Goal: Register for event/course

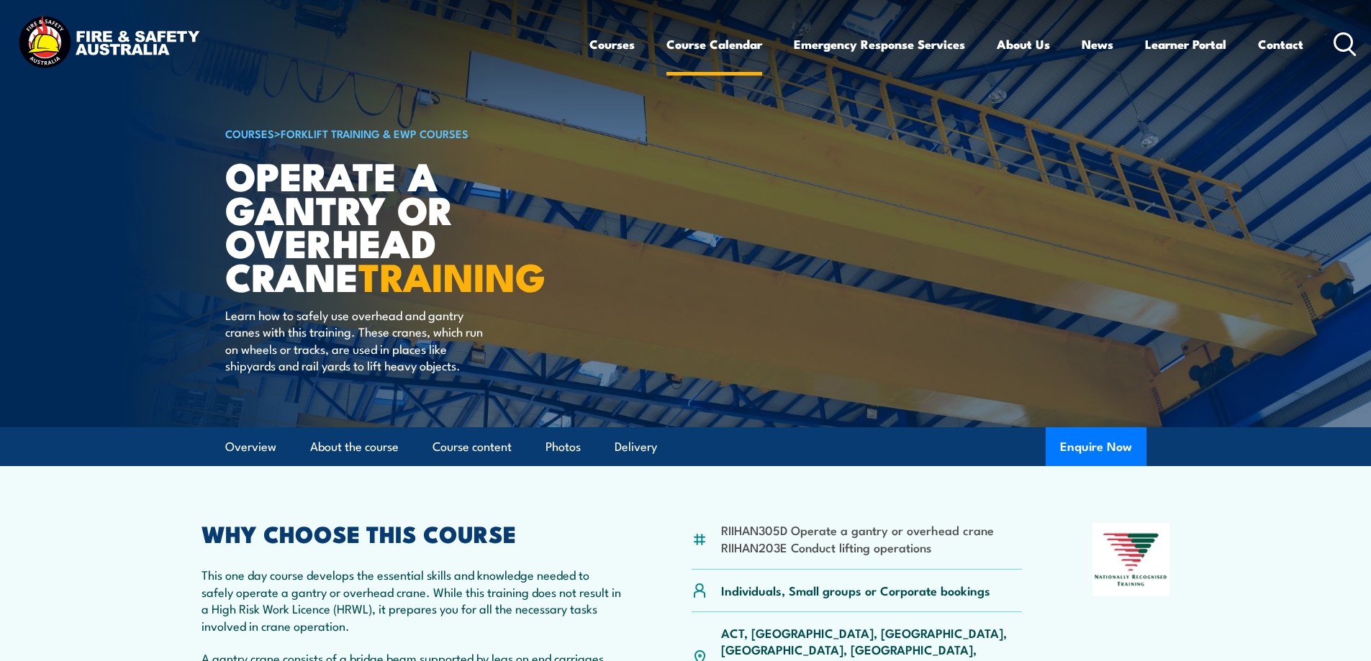
click at [704, 42] on link "Course Calendar" at bounding box center [714, 44] width 96 height 38
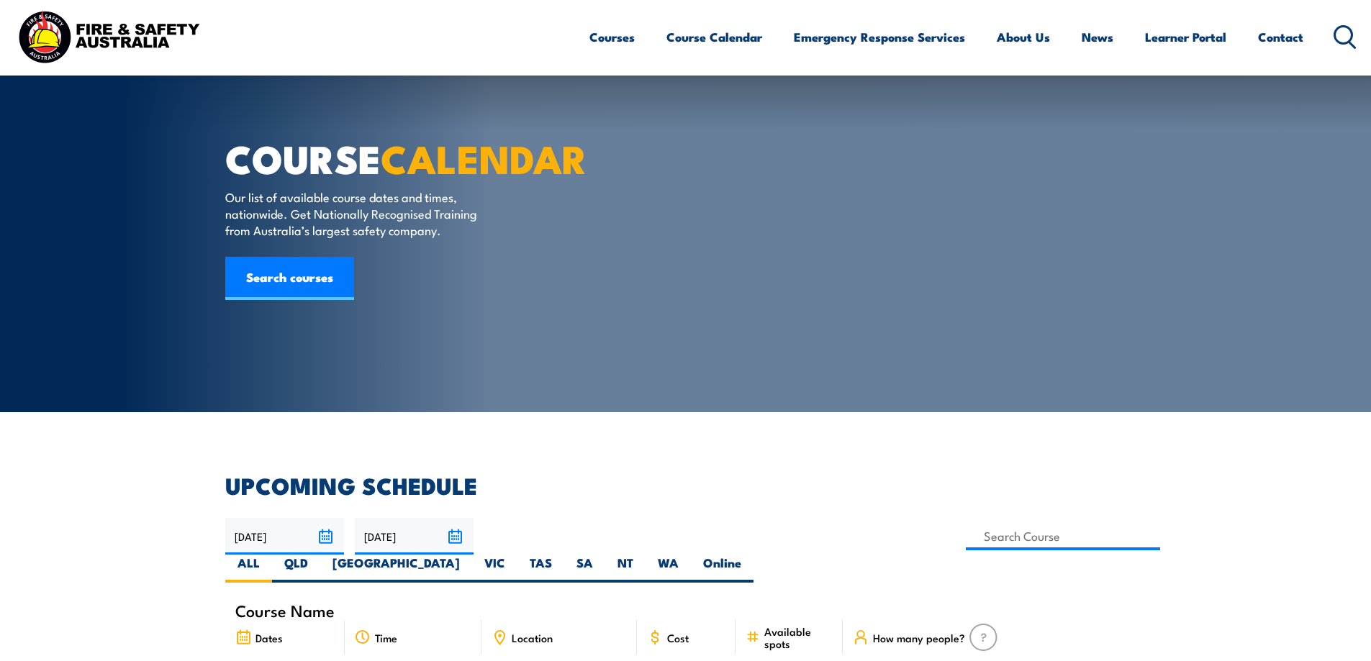
select select "7"
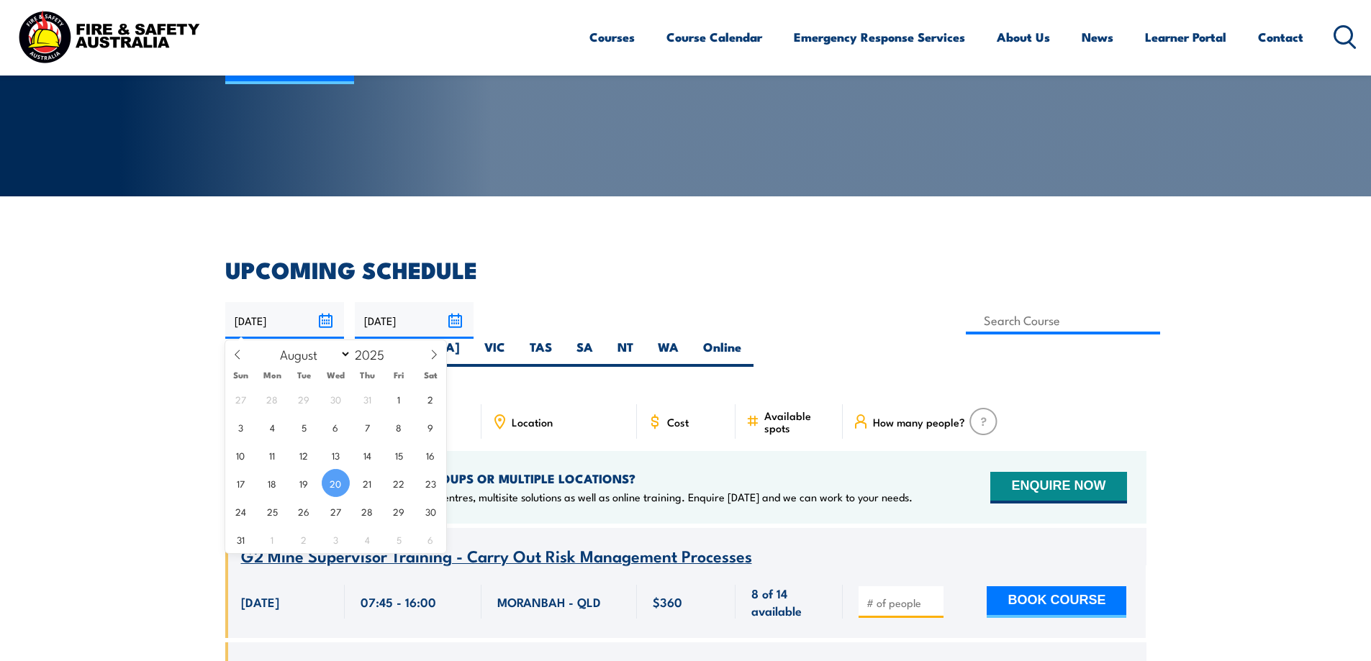
click at [322, 321] on input "20/08/2025" at bounding box center [284, 320] width 119 height 37
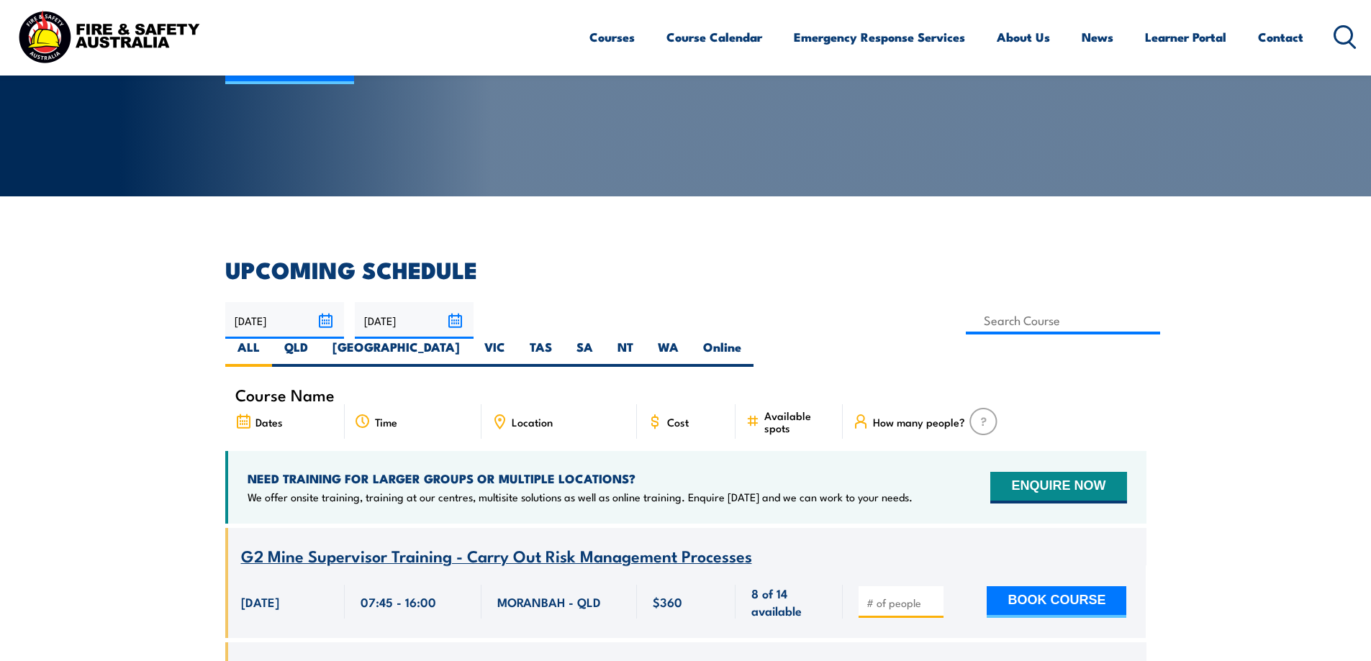
click at [966, 323] on input at bounding box center [1063, 321] width 195 height 28
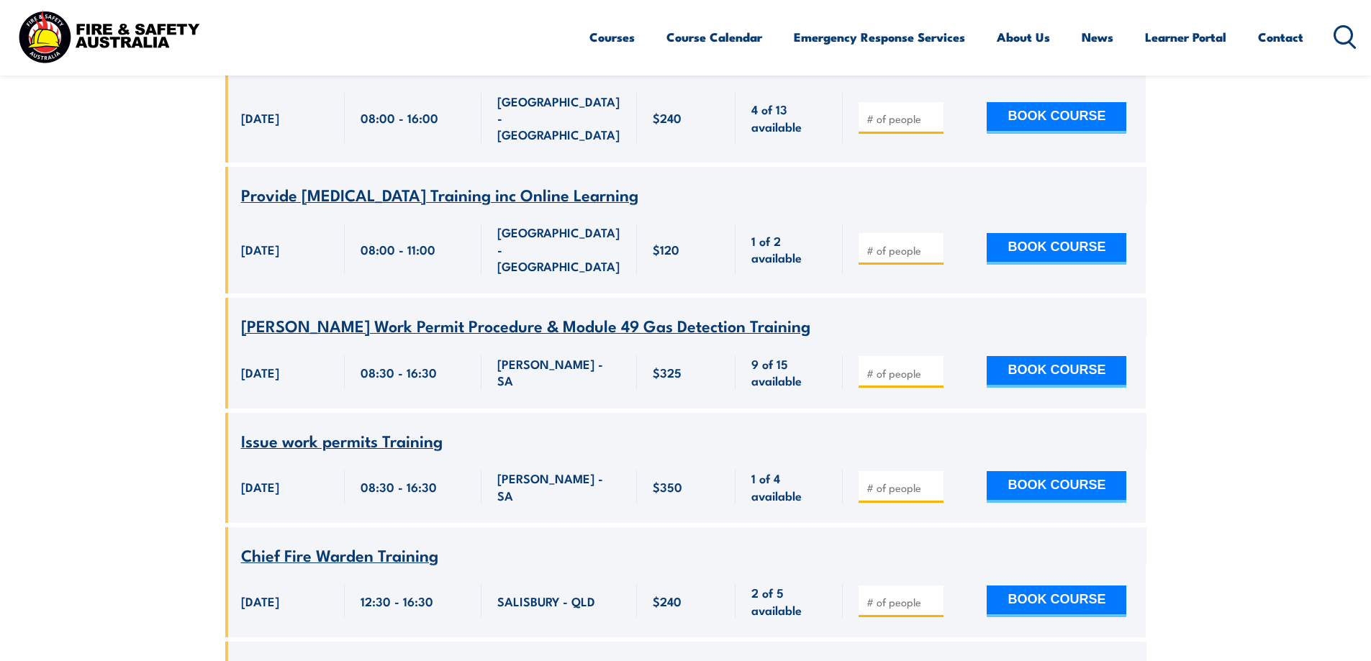
scroll to position [6188, 0]
